Goal: Transaction & Acquisition: Book appointment/travel/reservation

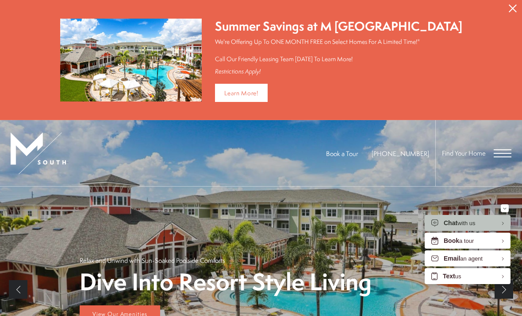
click at [500, 156] on span "Open Menu" at bounding box center [503, 156] width 18 height 1
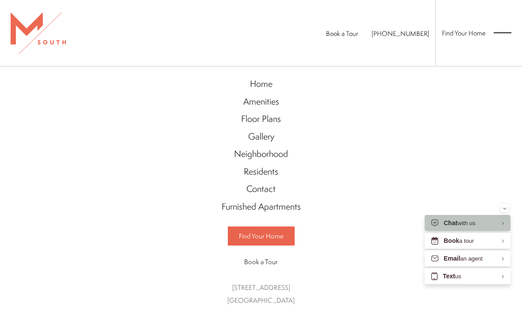
click at [251, 126] on link "Floor Plans" at bounding box center [261, 119] width 97 height 18
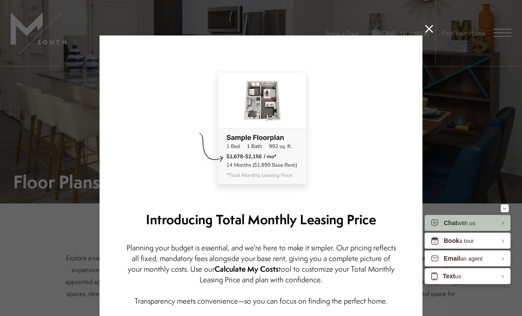
click at [427, 29] on icon at bounding box center [429, 29] width 8 height 8
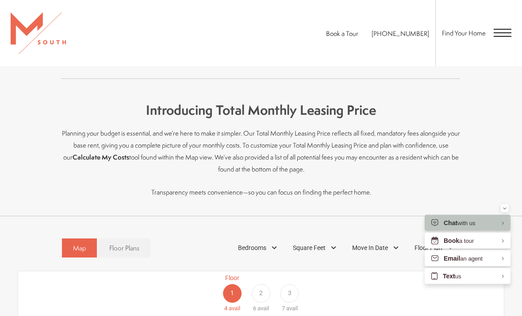
scroll to position [335, 0]
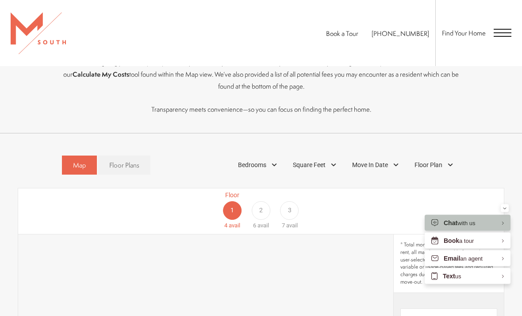
click at [267, 167] on div "Bedrooms" at bounding box center [259, 165] width 50 height 15
click at [227, 209] on span "2 Bedroom" at bounding box center [242, 206] width 44 height 10
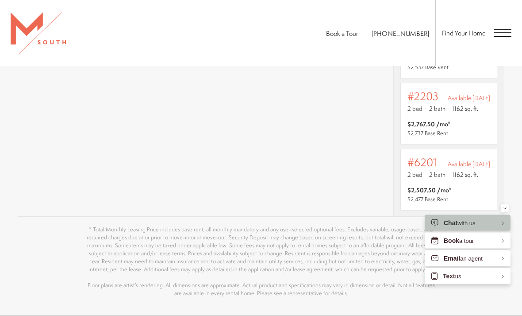
scroll to position [646, 0]
click at [478, 194] on span "$2,507.50 /mo* $2,477 Base Rent" at bounding box center [449, 195] width 83 height 18
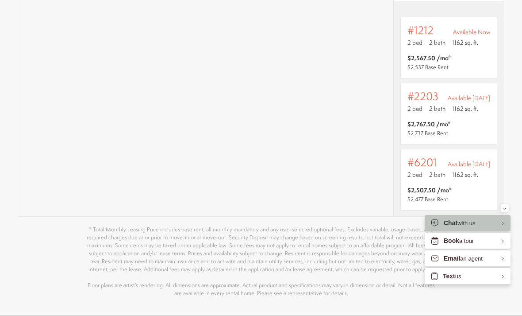
scroll to position [0, 0]
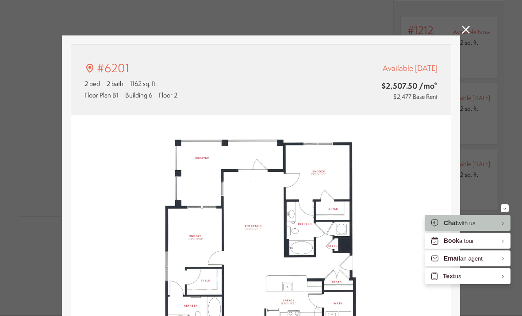
type input "**********"
click at [460, 0] on html "Skip to main content × Pet Policy We welcome all your furry friends at MSouth. …" at bounding box center [261, 0] width 522 height 0
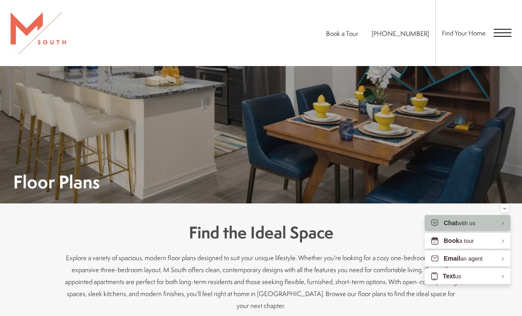
scroll to position [646, 0]
